Goal: Check status: Check status

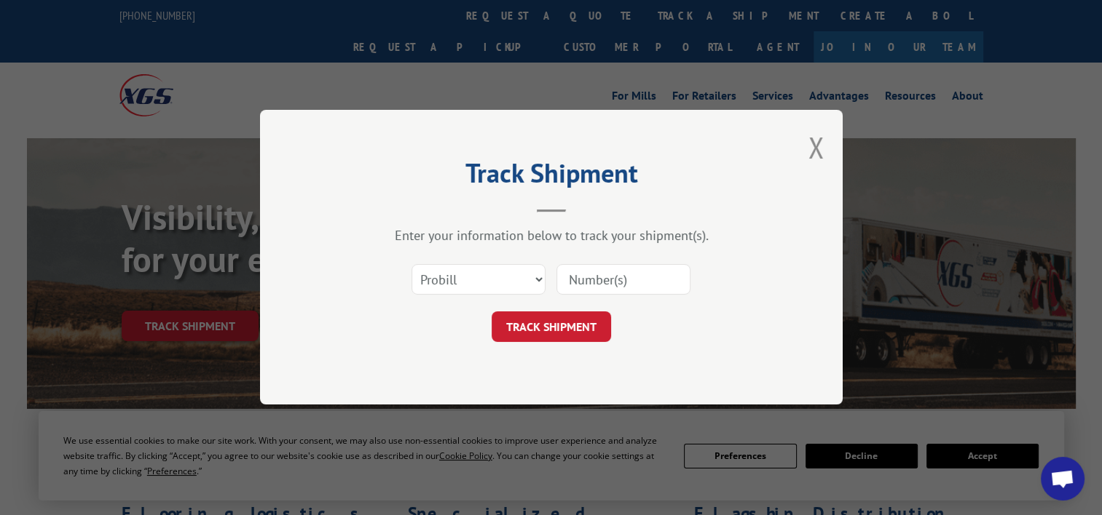
click at [603, 275] on input at bounding box center [623, 280] width 134 height 31
type input "17410900POD"
click button "TRACK SHIPMENT" at bounding box center [550, 327] width 119 height 31
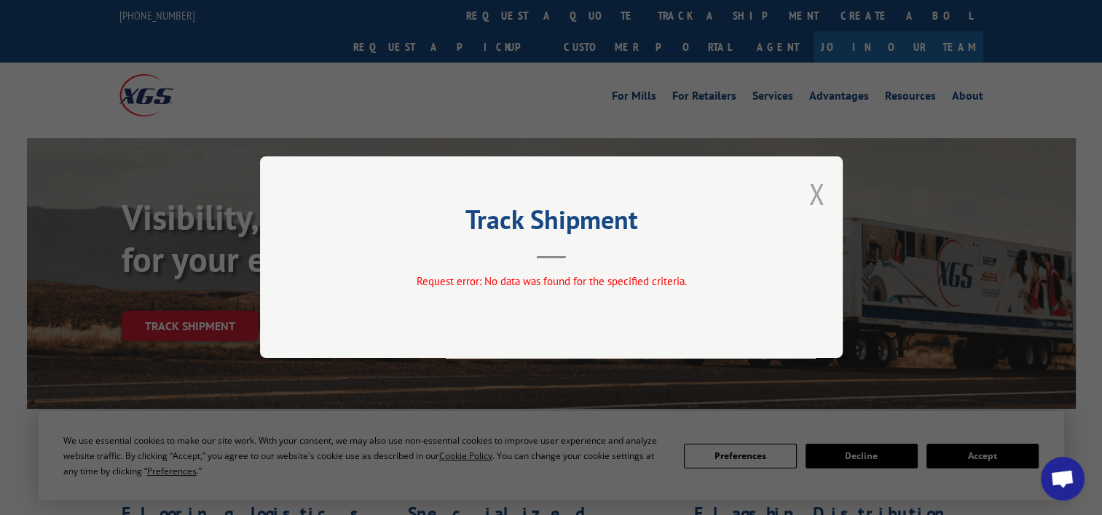
click at [809, 197] on button "Close modal" at bounding box center [816, 194] width 16 height 39
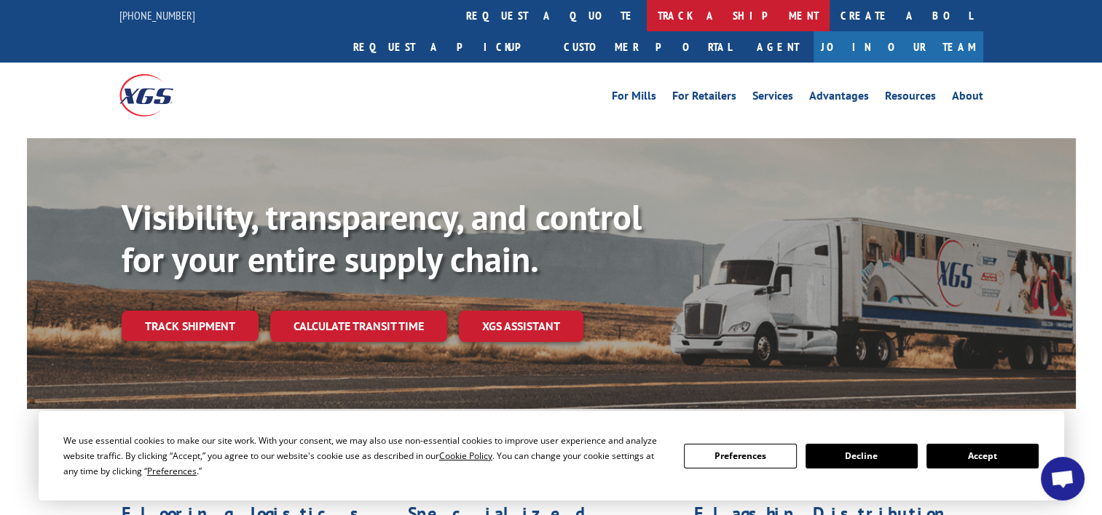
click at [647, 21] on link "track a shipment" at bounding box center [738, 15] width 183 height 31
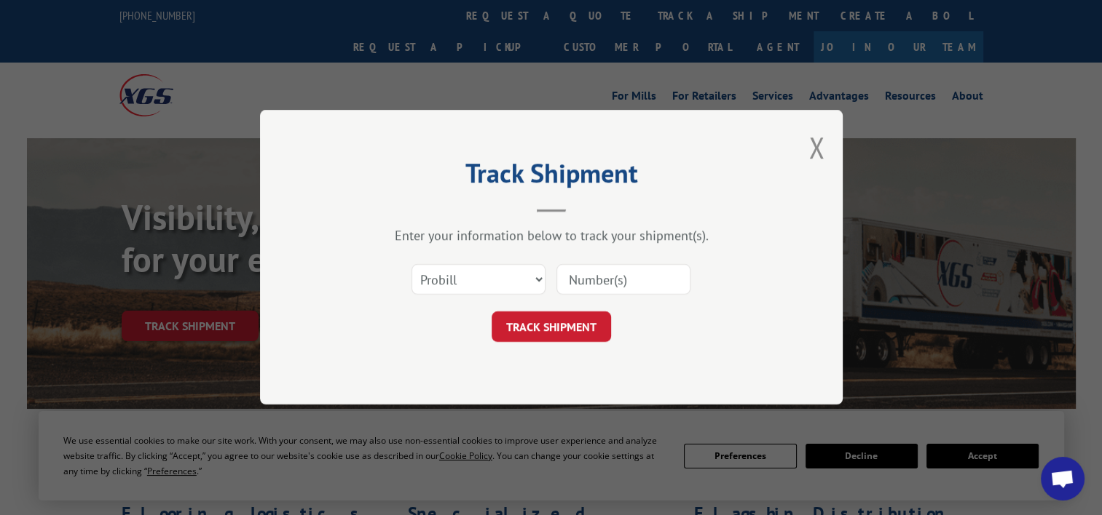
click at [619, 276] on input at bounding box center [623, 280] width 134 height 31
type input "17410900"
click at [553, 330] on button "TRACK SHIPMENT" at bounding box center [550, 327] width 119 height 31
